Goal: Find specific page/section: Find specific page/section

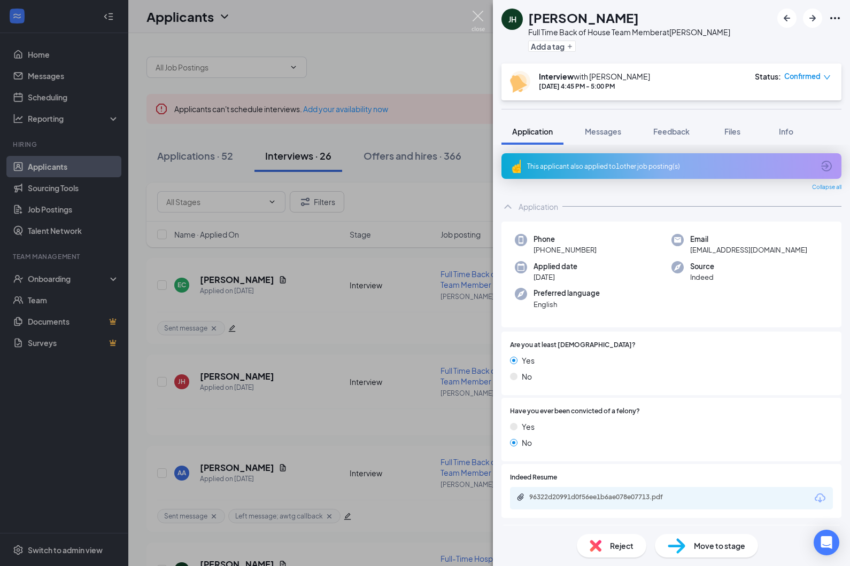
click at [476, 19] on img at bounding box center [477, 21] width 13 height 21
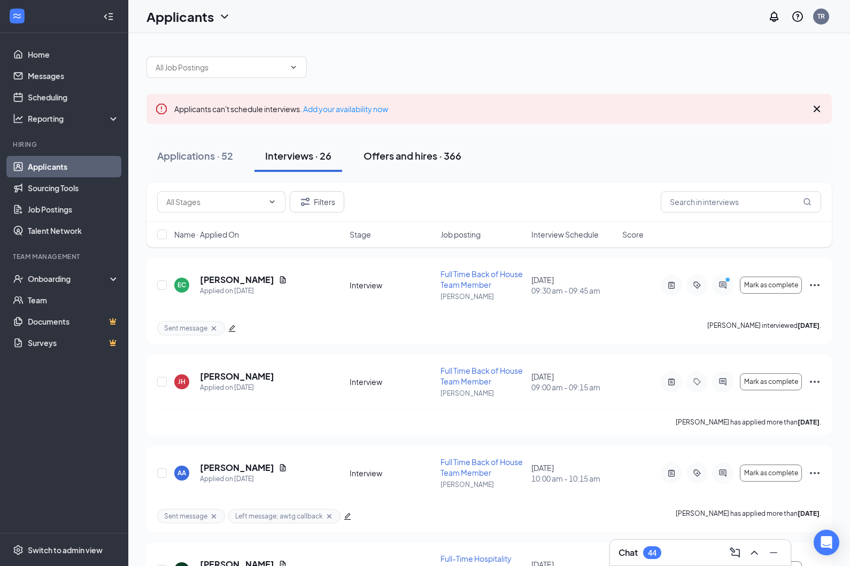
click at [415, 160] on div "Offers and hires · 366" at bounding box center [412, 155] width 98 height 13
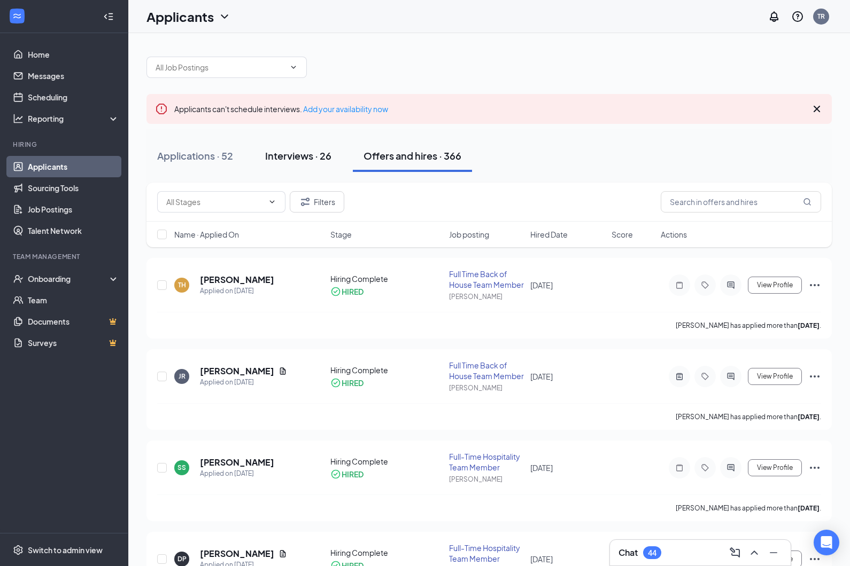
click at [310, 155] on div "Interviews · 26" at bounding box center [298, 155] width 66 height 13
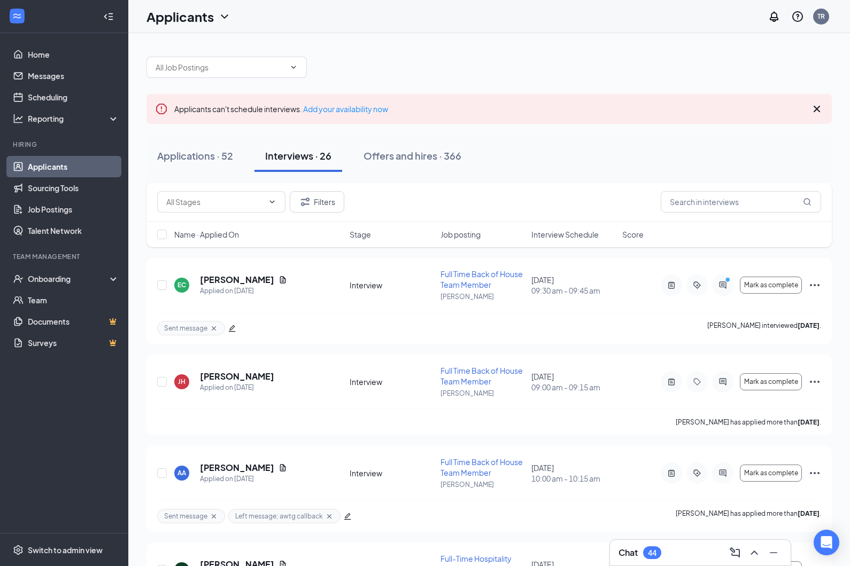
click at [706, 190] on div "Filters" at bounding box center [488, 202] width 685 height 39
click at [704, 205] on input "text" at bounding box center [740, 201] width 160 height 21
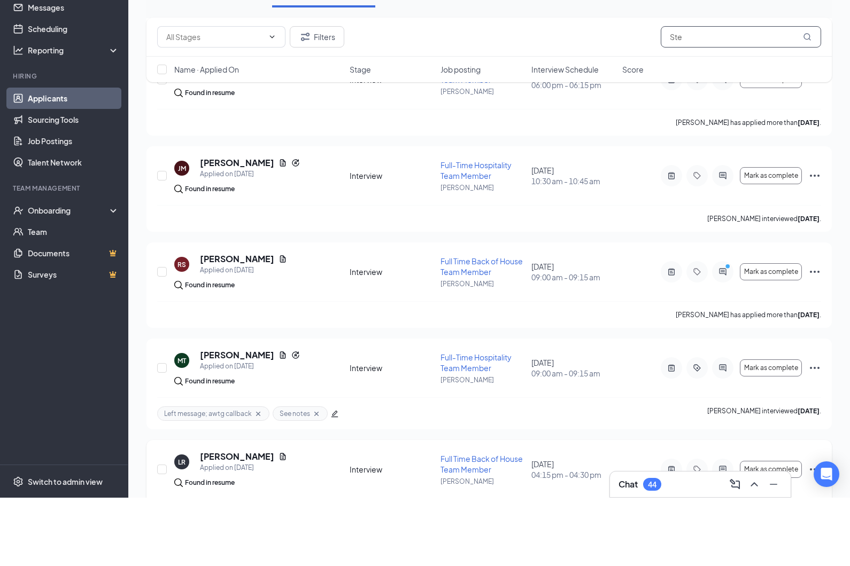
scroll to position [764, 0]
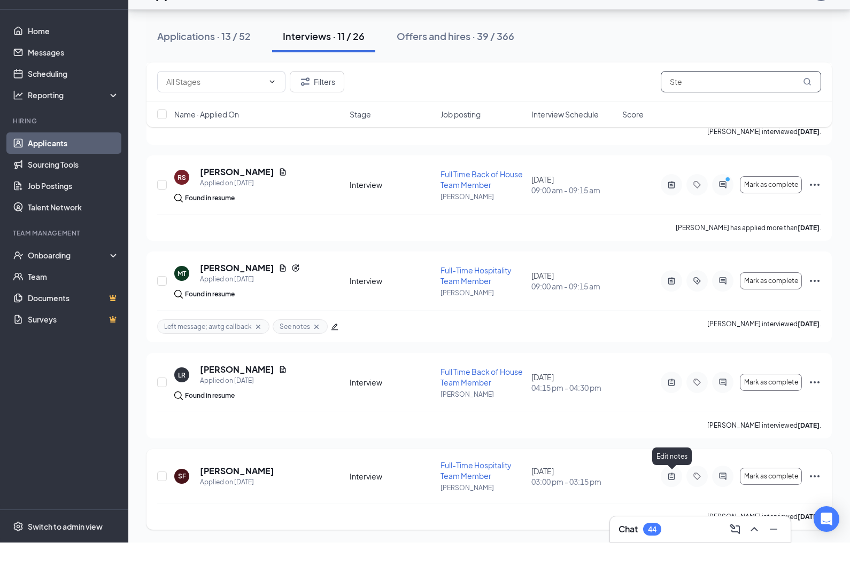
type input "Ste"
click at [670, 496] on icon "ActiveNote" at bounding box center [671, 500] width 13 height 9
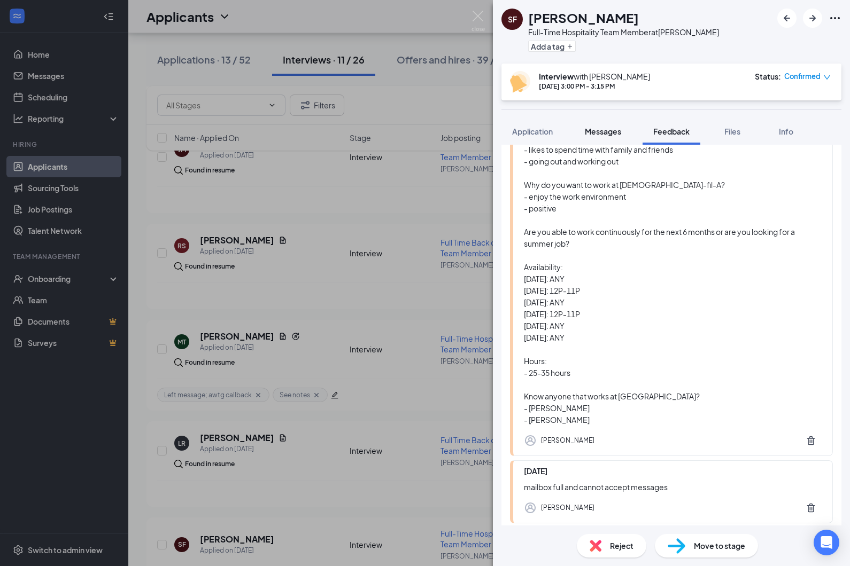
scroll to position [740, 0]
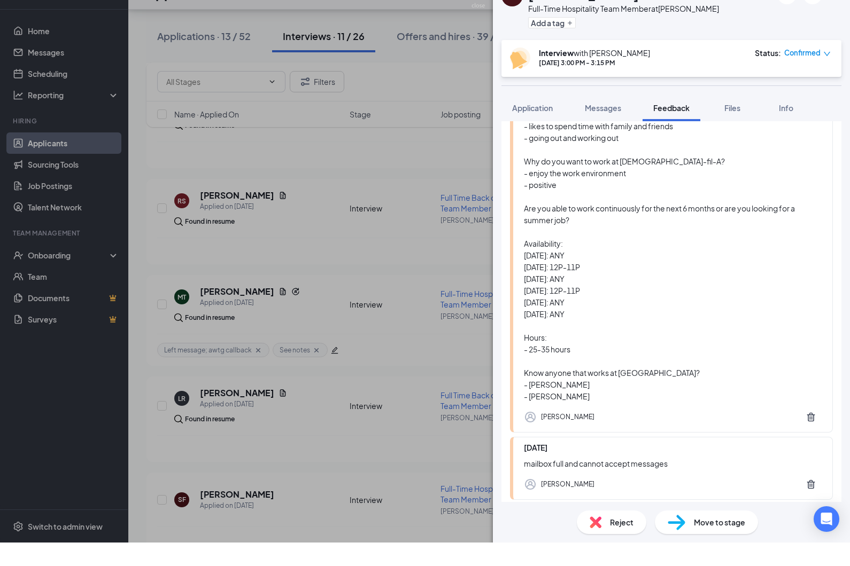
scroll to position [764, 0]
